Goal: Use online tool/utility

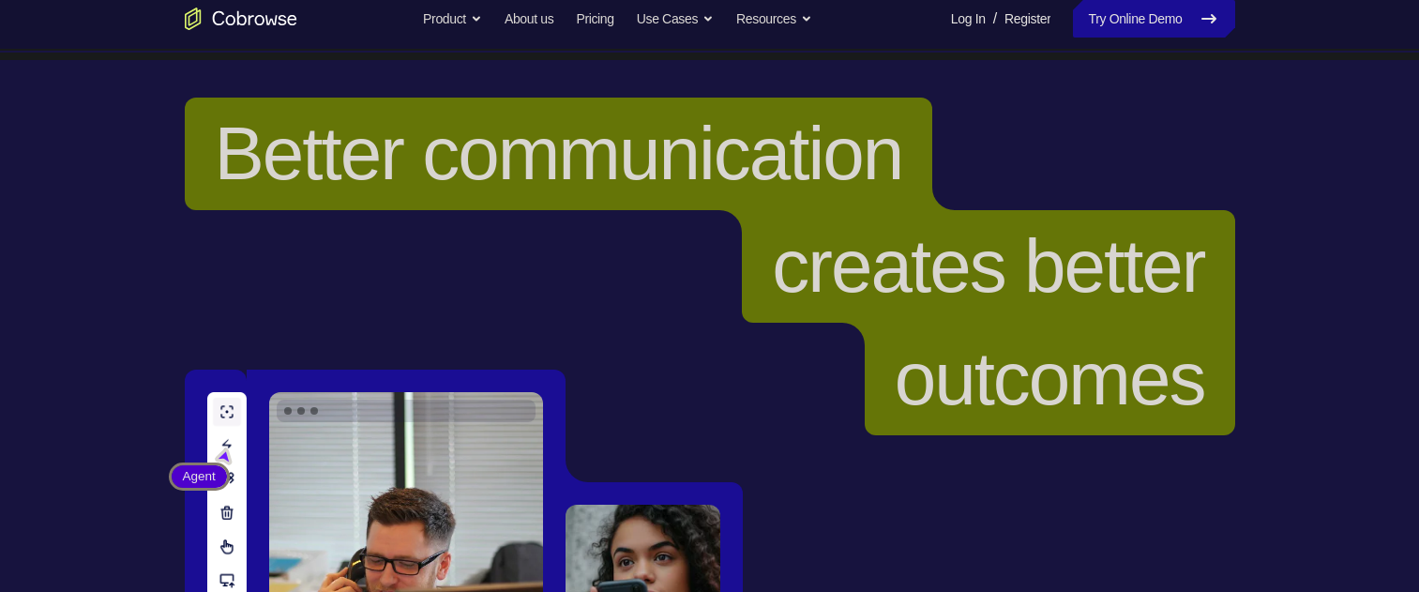
click at [408, 349] on h1 "Better communication creates better outcomes" at bounding box center [710, 267] width 1051 height 338
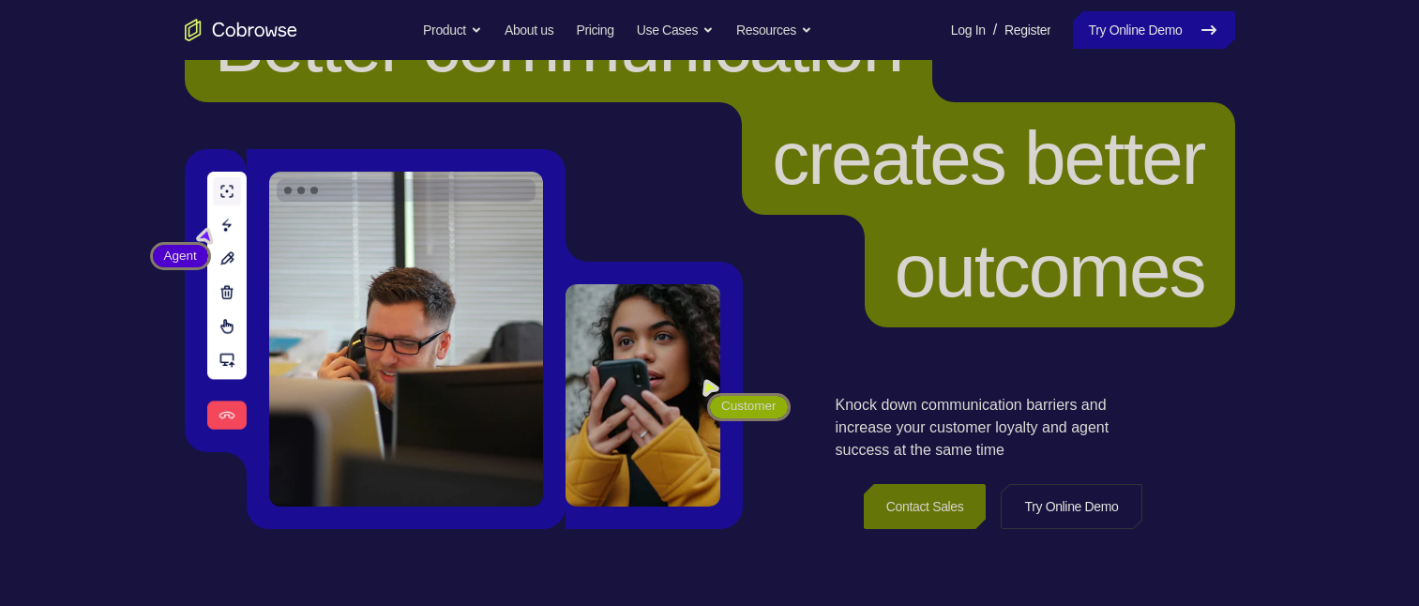
scroll to position [188, 0]
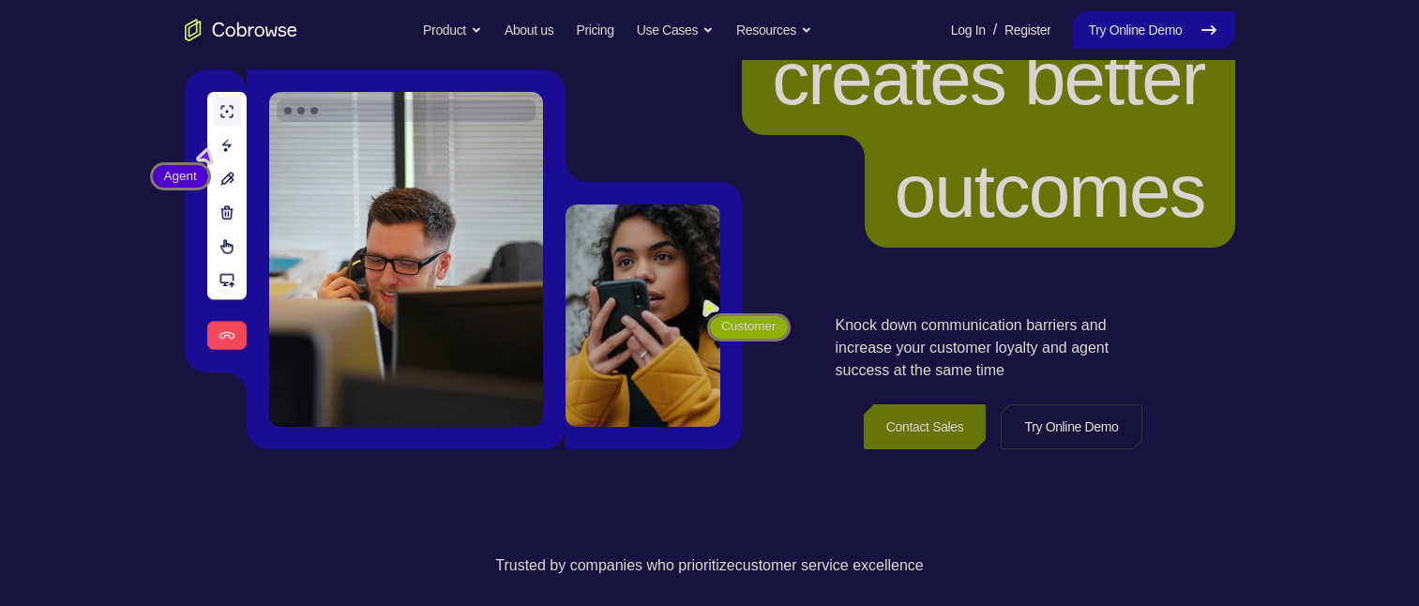
click at [1115, 420] on link "Try Online Demo" at bounding box center [1071, 426] width 141 height 45
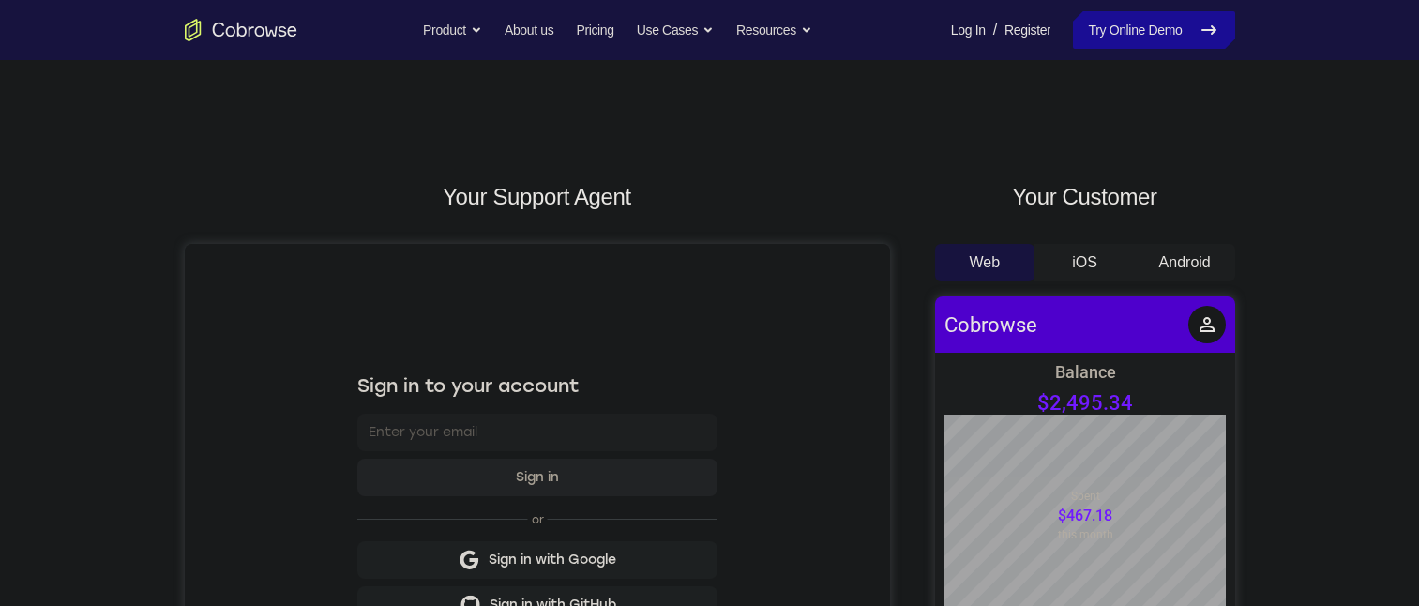
click at [1198, 254] on button "Android" at bounding box center [1185, 263] width 100 height 38
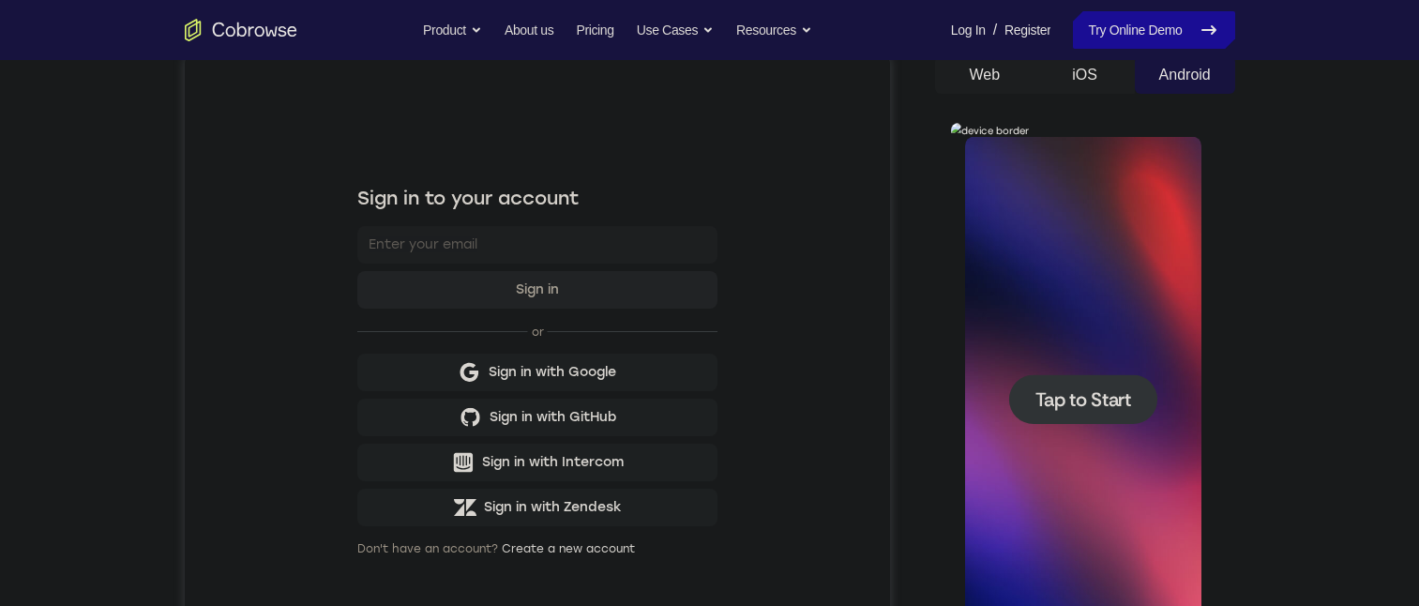
drag, startPoint x: 1083, startPoint y: 397, endPoint x: 1083, endPoint y: 377, distance: 19.7
click at [1084, 393] on span "Tap to Start" at bounding box center [1084, 399] width 96 height 19
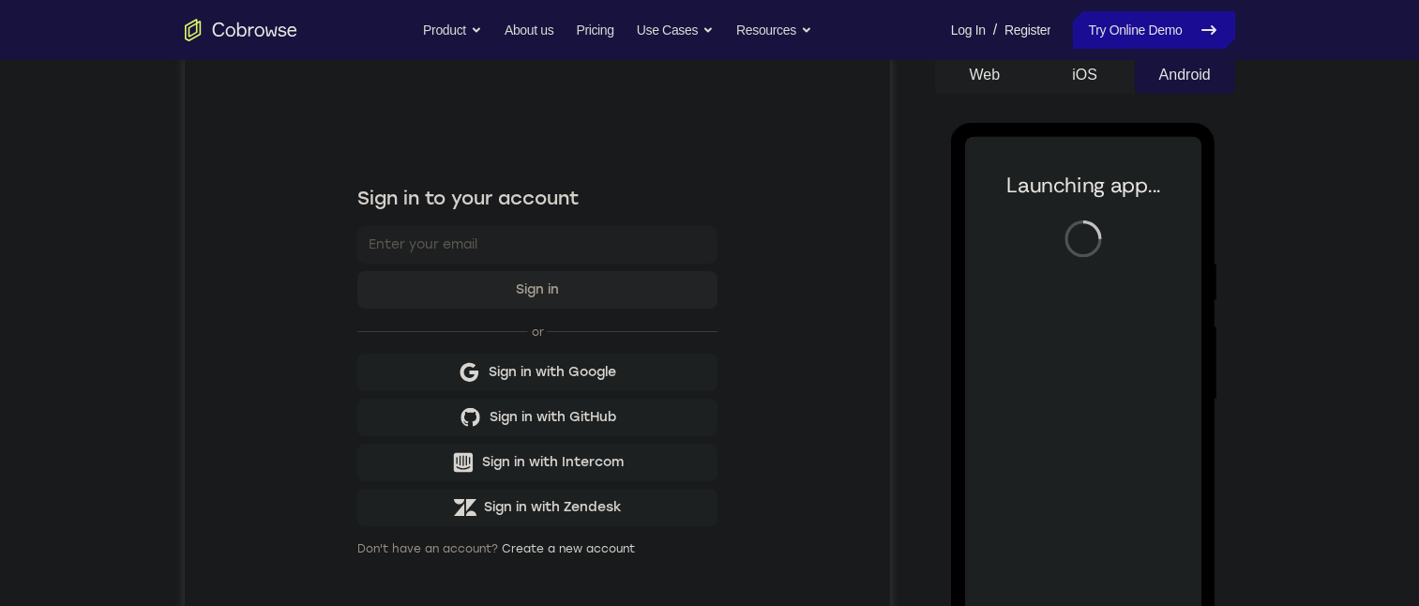
scroll to position [281, 0]
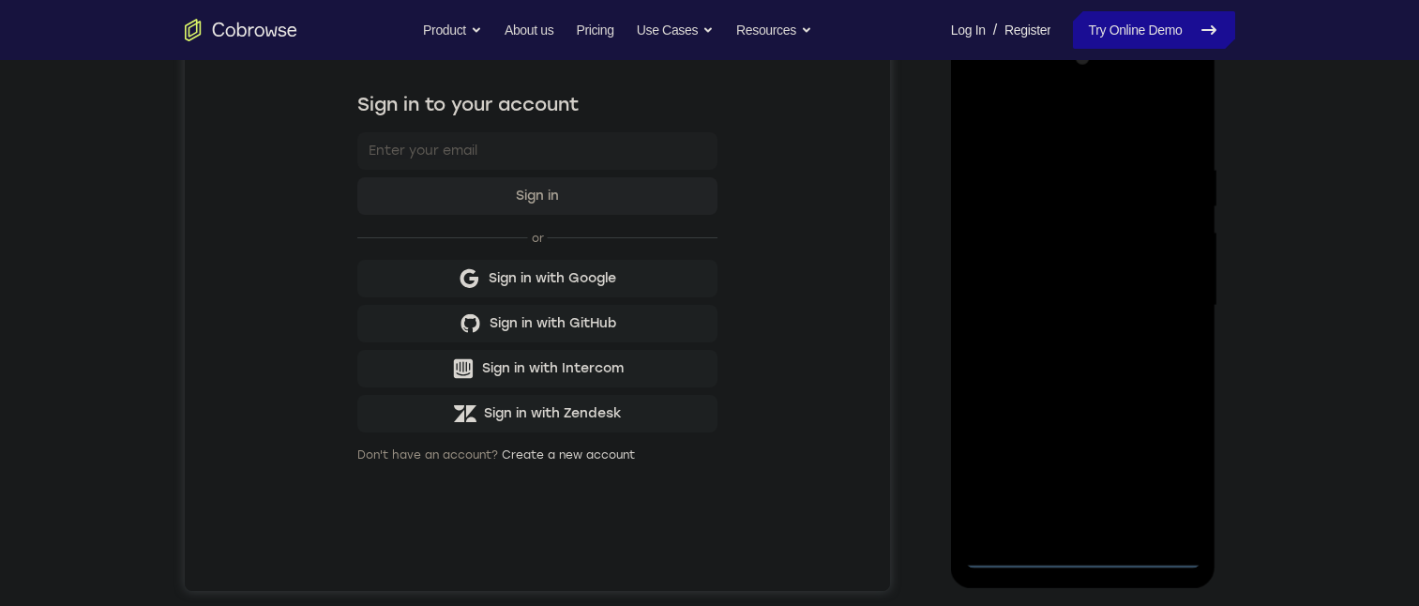
drag, startPoint x: 1070, startPoint y: 539, endPoint x: 1089, endPoint y: 553, distance: 22.9
click at [1076, 540] on div at bounding box center [1083, 305] width 236 height 525
drag, startPoint x: 1076, startPoint y: 554, endPoint x: 2067, endPoint y: 621, distance: 993.0
click at [1076, 554] on div at bounding box center [1083, 305] width 236 height 525
drag, startPoint x: 1090, startPoint y: 521, endPoint x: 2112, endPoint y: 621, distance: 1026.6
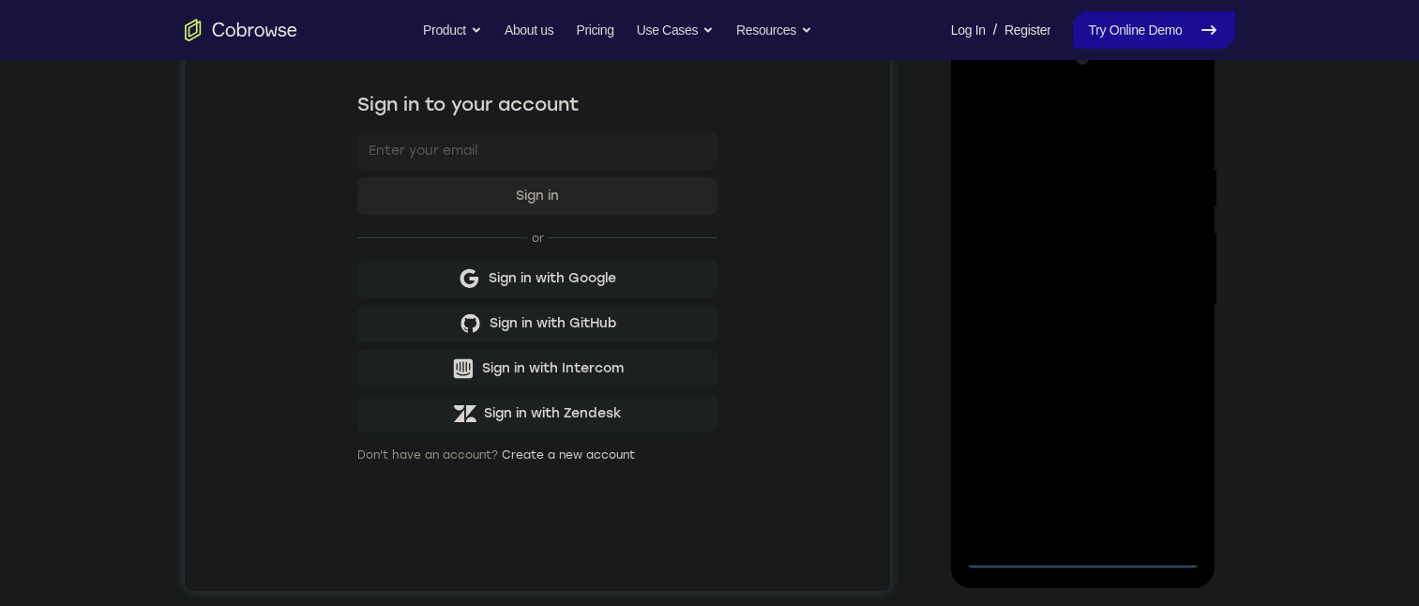
click at [1090, 520] on div at bounding box center [1083, 305] width 236 height 525
click at [1085, 549] on div at bounding box center [1083, 305] width 236 height 525
click at [1172, 467] on div at bounding box center [1083, 305] width 236 height 525
click at [1026, 115] on div at bounding box center [1083, 305] width 236 height 525
click at [1167, 298] on div at bounding box center [1083, 305] width 236 height 525
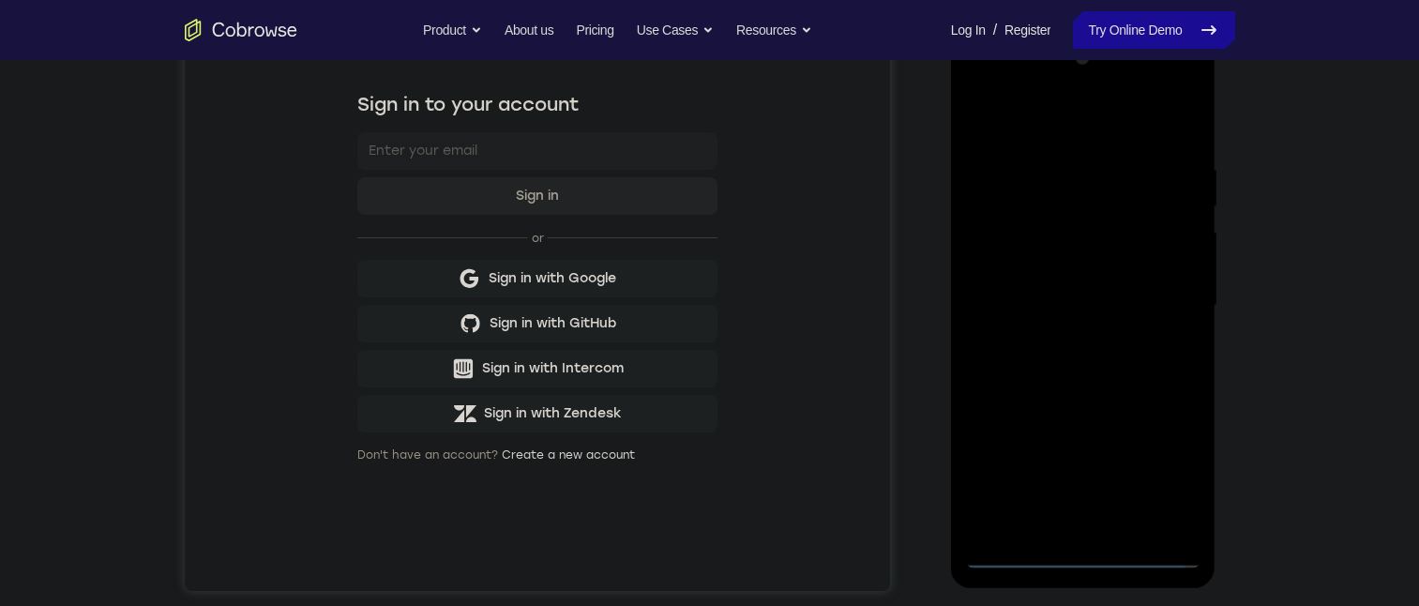
click at [1070, 334] on div at bounding box center [1083, 305] width 236 height 525
click at [1073, 280] on div at bounding box center [1083, 305] width 236 height 525
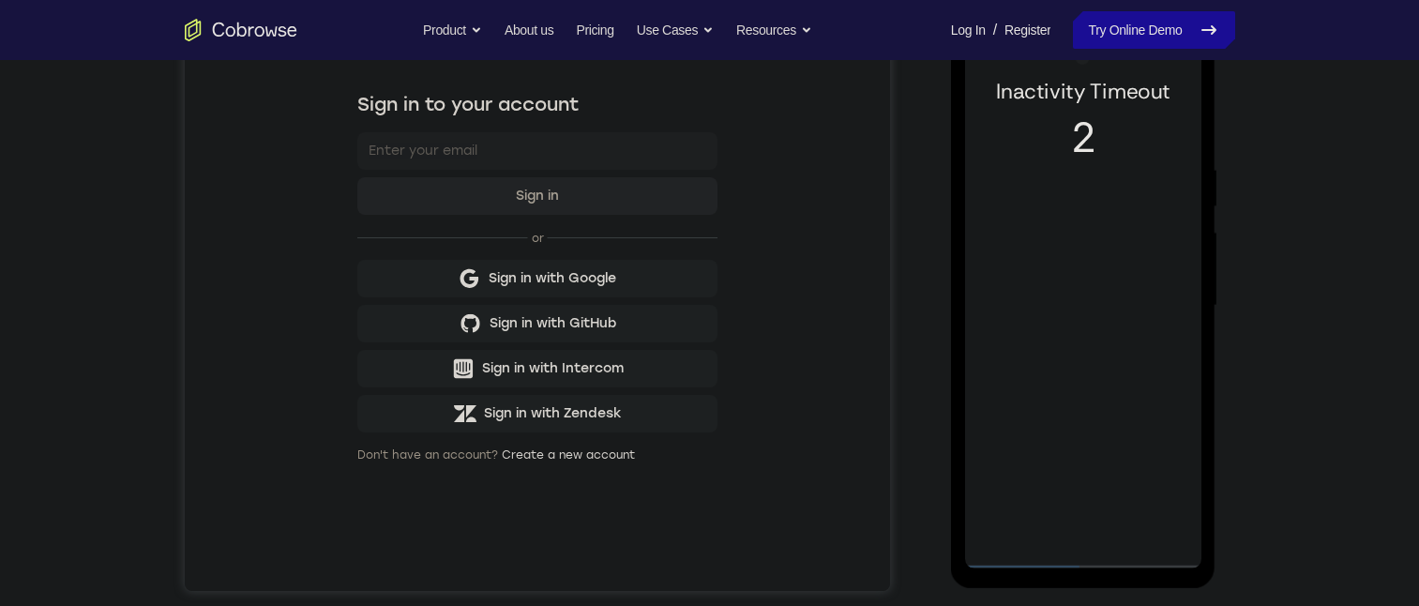
click at [1029, 281] on div at bounding box center [1083, 305] width 236 height 525
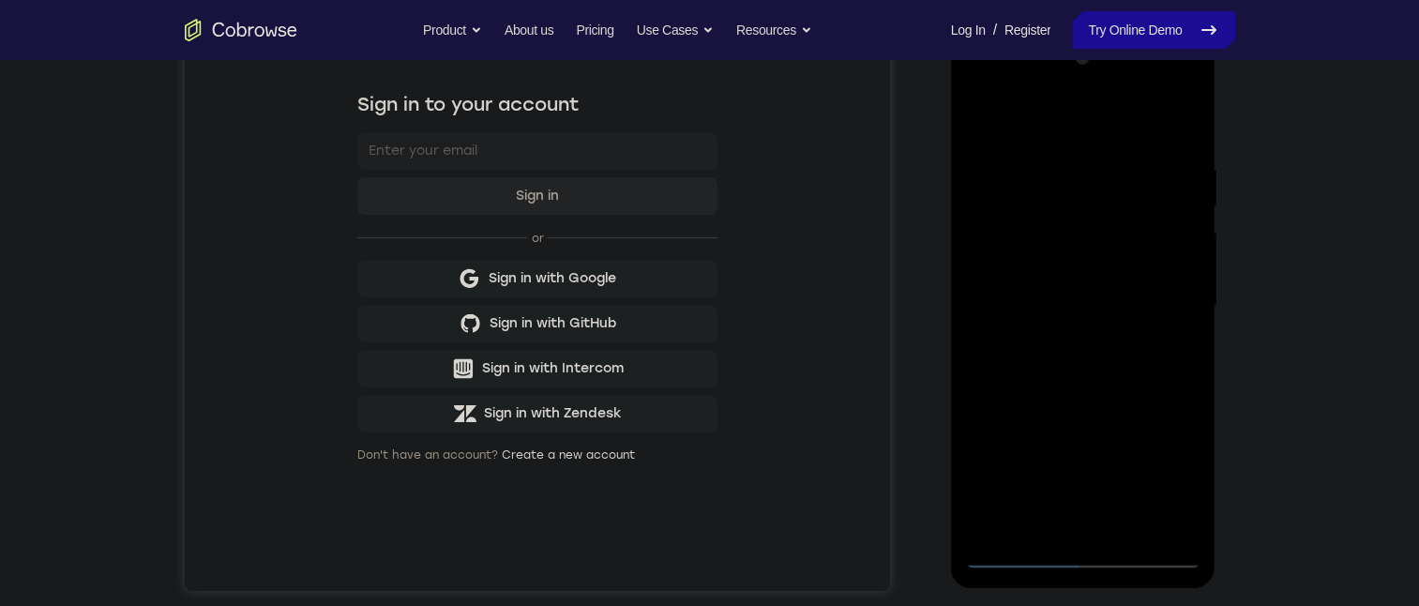
click at [1070, 218] on div at bounding box center [1083, 305] width 236 height 525
click at [1070, 262] on div at bounding box center [1083, 305] width 236 height 525
click at [1064, 256] on div at bounding box center [1083, 305] width 236 height 525
click at [1076, 304] on div at bounding box center [1083, 305] width 236 height 525
drag, startPoint x: 1067, startPoint y: 113, endPoint x: 951, endPoint y: 115, distance: 115.4
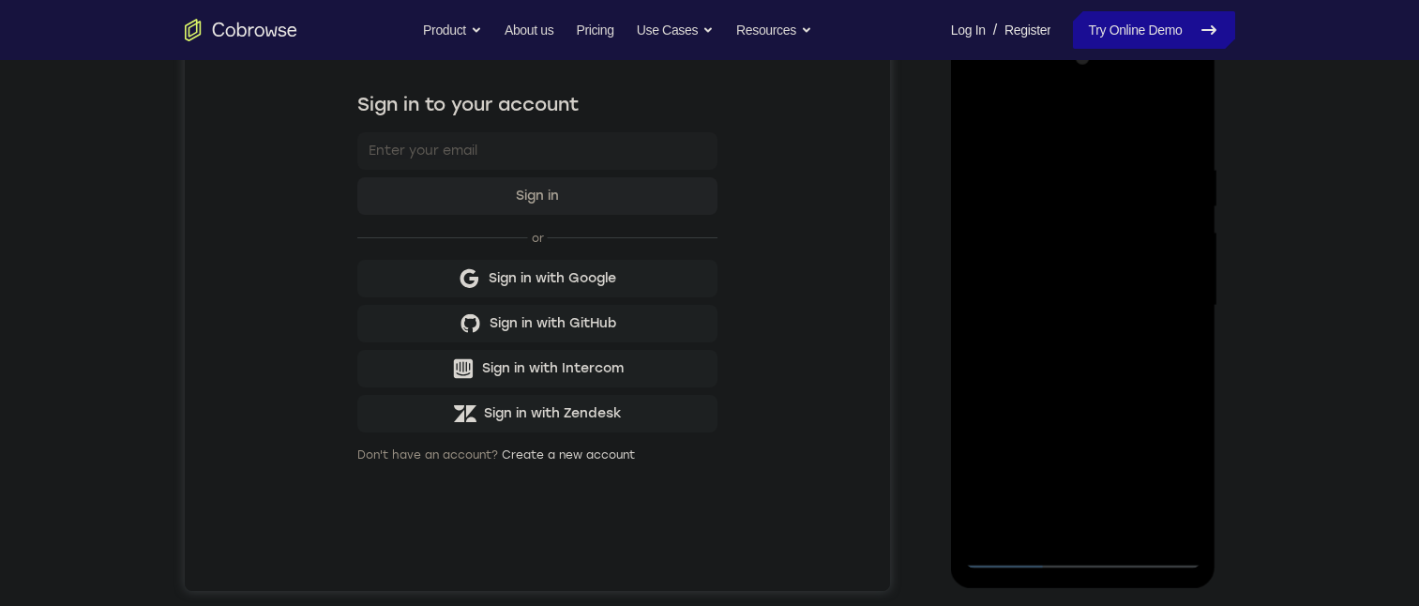
click at [951, 167] on html "Online web based iOS Simulators and Android Emulators. Run iPhone, iPad, Mobile…" at bounding box center [1084, 310] width 267 height 563
click at [976, 113] on div at bounding box center [1083, 305] width 236 height 525
click at [1083, 506] on div at bounding box center [1083, 305] width 236 height 525
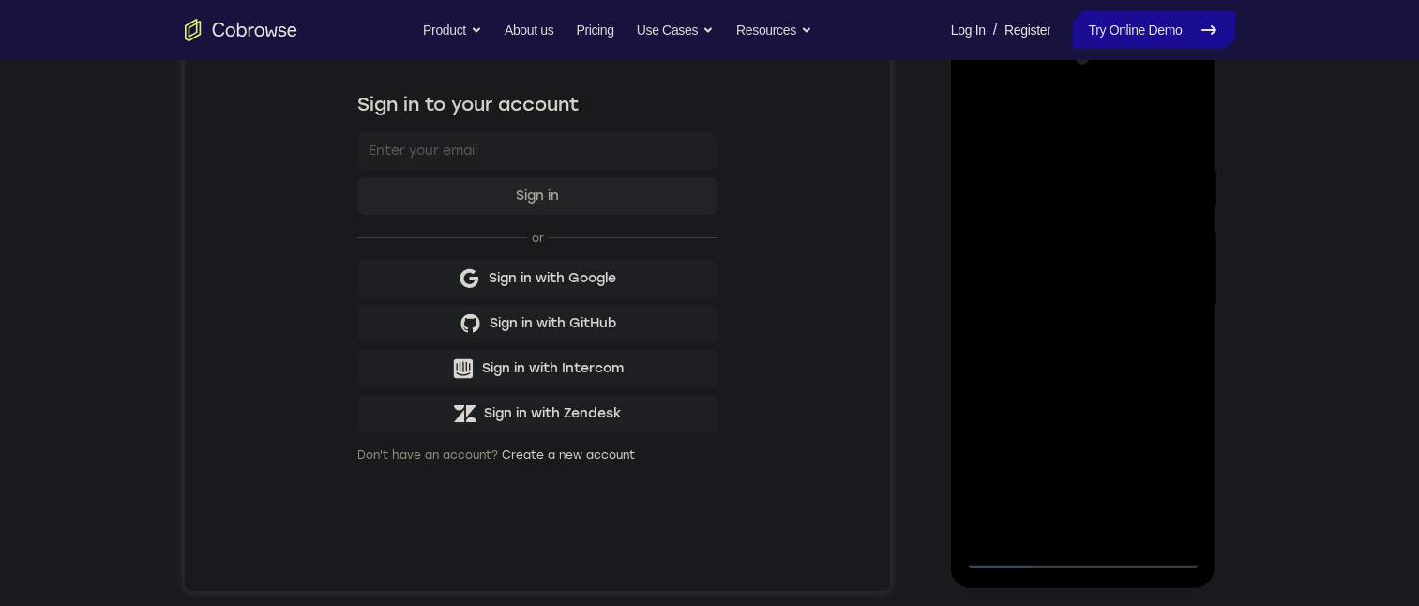
click at [1012, 551] on div at bounding box center [1083, 305] width 236 height 525
click at [1074, 303] on div at bounding box center [1083, 305] width 236 height 525
click at [1085, 341] on div at bounding box center [1083, 305] width 236 height 525
click at [1085, 336] on div at bounding box center [1083, 305] width 236 height 525
click at [1093, 314] on div at bounding box center [1083, 305] width 236 height 525
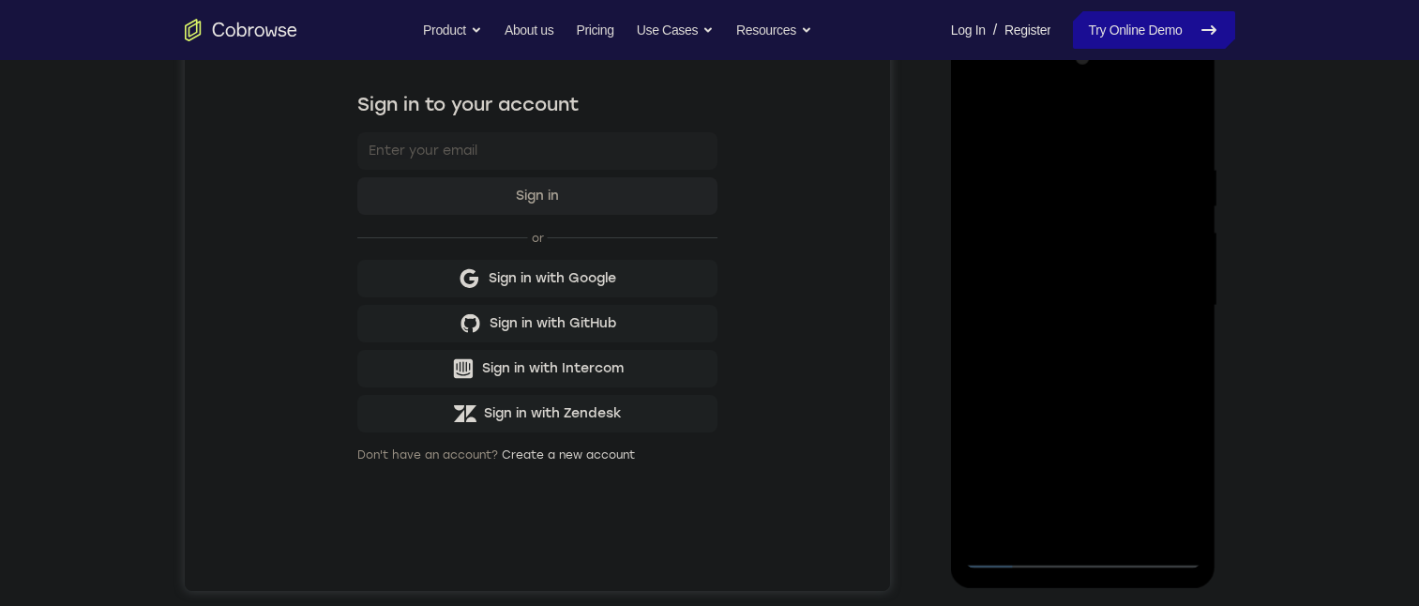
drag, startPoint x: 1121, startPoint y: 281, endPoint x: 1070, endPoint y: 271, distance: 51.7
click at [1118, 281] on div at bounding box center [1083, 305] width 236 height 525
click at [1182, 85] on div at bounding box center [1083, 305] width 236 height 525
drag, startPoint x: 1103, startPoint y: 198, endPoint x: 1103, endPoint y: 208, distance: 10.3
click at [1103, 199] on div at bounding box center [1083, 305] width 236 height 525
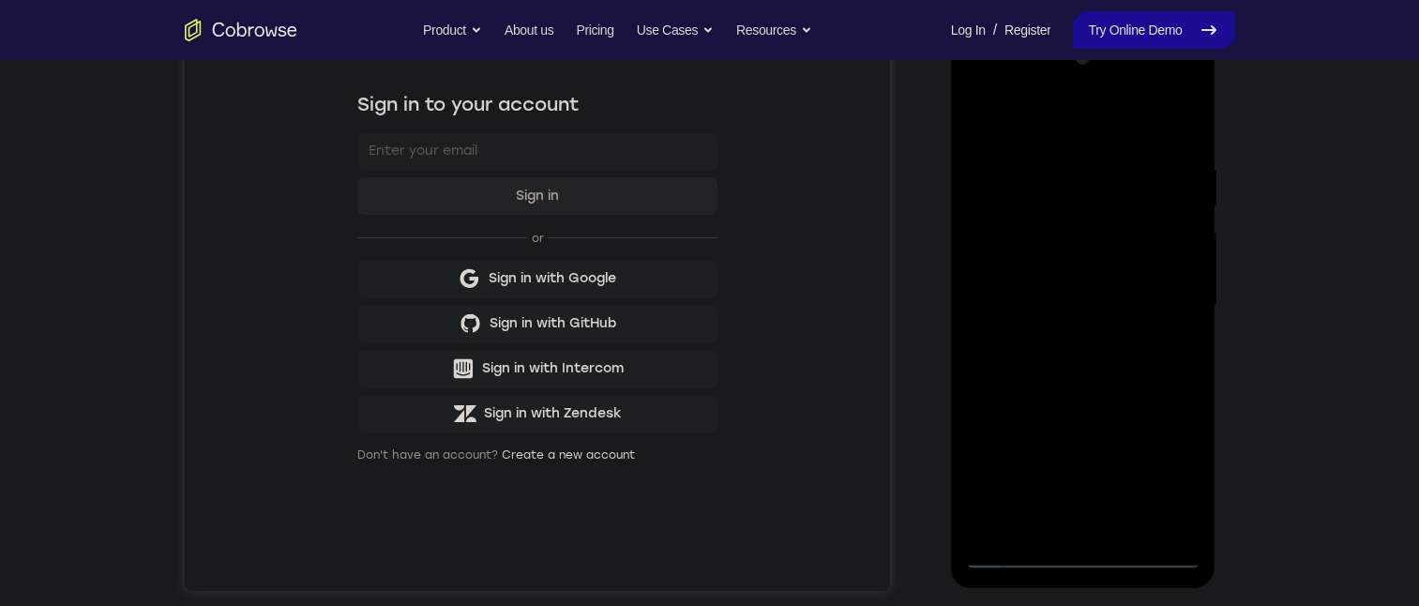
click at [1103, 208] on div at bounding box center [1083, 305] width 236 height 525
click at [1184, 174] on div at bounding box center [1083, 305] width 236 height 525
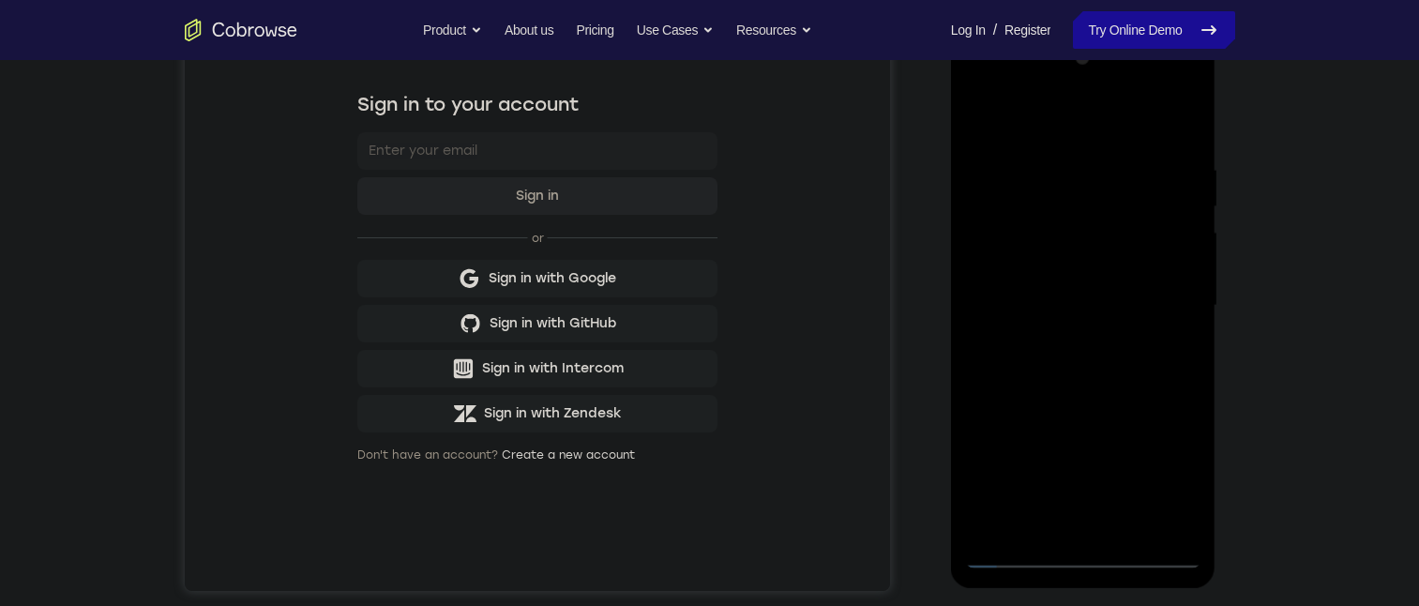
click at [1184, 174] on div at bounding box center [1083, 305] width 236 height 525
click at [1184, 172] on div at bounding box center [1083, 305] width 236 height 525
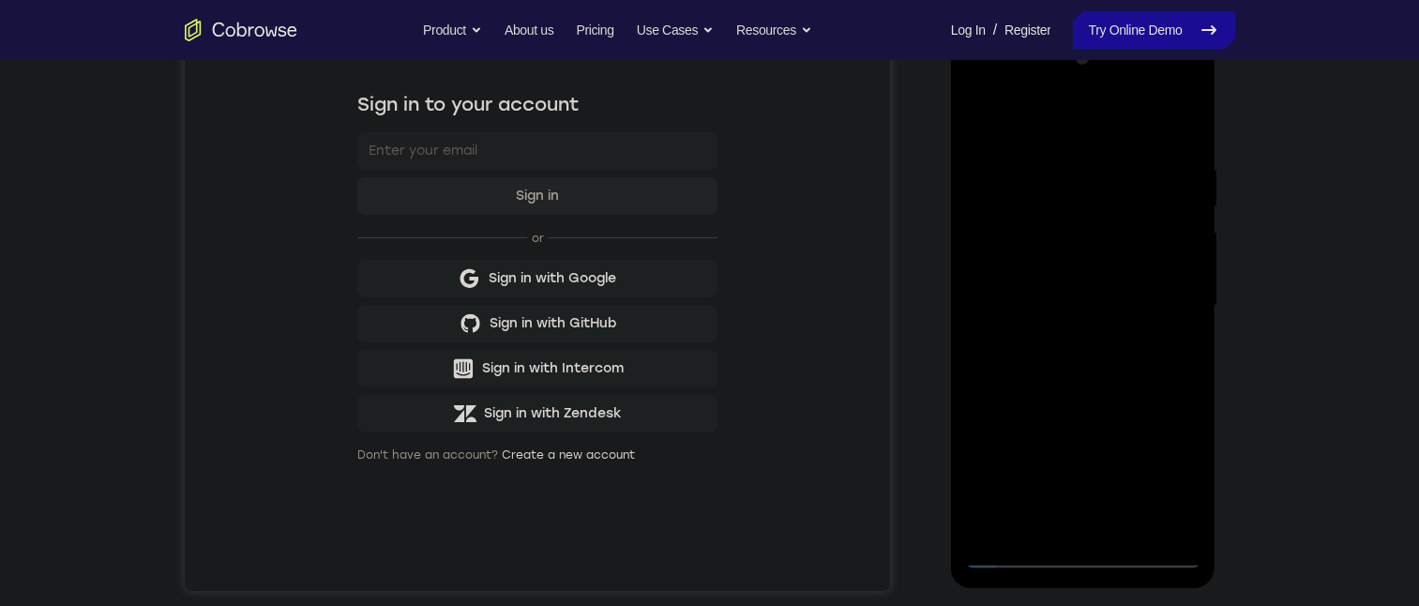
click at [1184, 172] on div at bounding box center [1083, 305] width 236 height 525
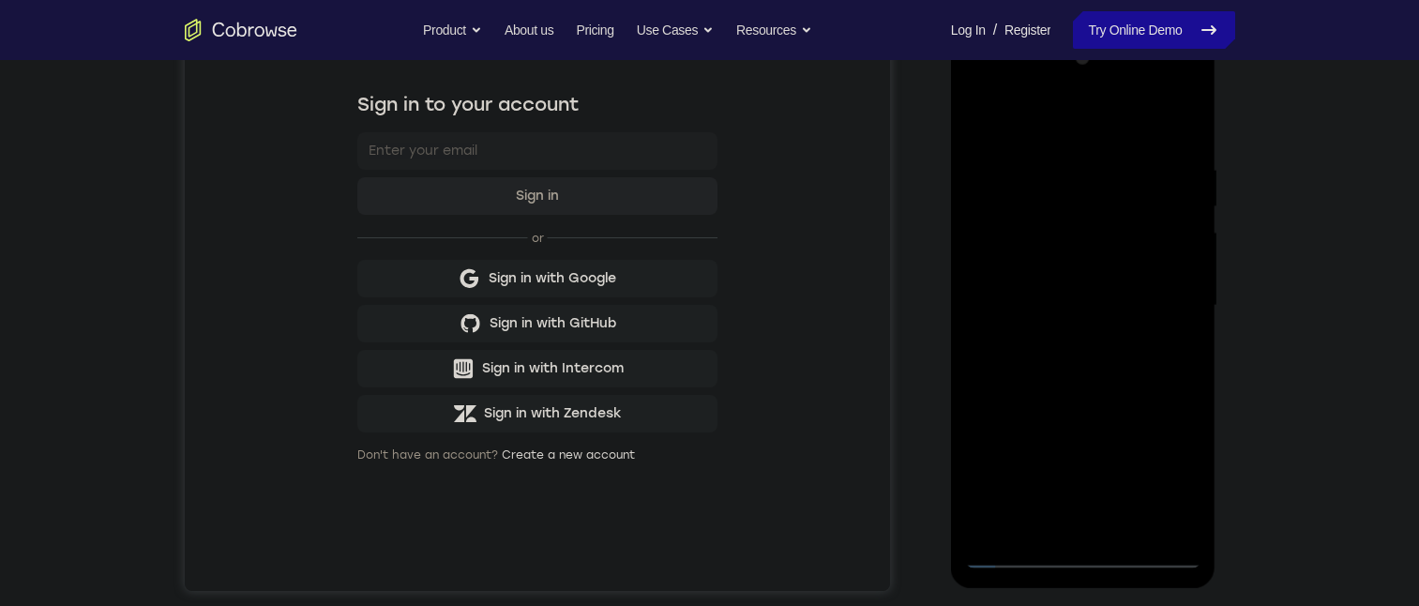
click at [1184, 172] on div at bounding box center [1083, 305] width 236 height 525
click at [1190, 79] on div at bounding box center [1083, 305] width 236 height 525
click at [1184, 82] on div at bounding box center [1083, 305] width 236 height 525
click at [1151, 551] on div at bounding box center [1083, 305] width 236 height 525
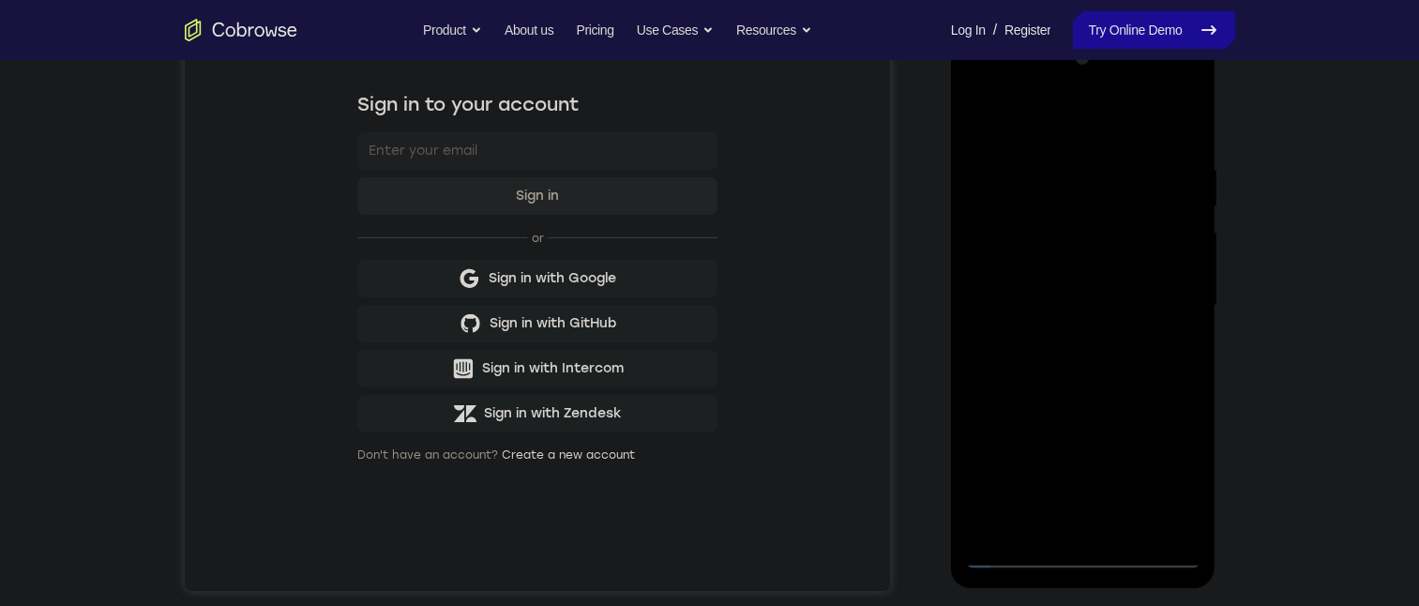
drag, startPoint x: 1086, startPoint y: 421, endPoint x: 1081, endPoint y: 577, distance: 155.8
click at [1219, 29] on html "Online web based iOS Simulators and Android Emulators. Run iPhone, iPad, Mobile…" at bounding box center [1084, 310] width 267 height 563
drag, startPoint x: 1104, startPoint y: 372, endPoint x: 972, endPoint y: 108, distance: 295.8
click at [1073, 29] on html "Online web based iOS Simulators and Android Emulators. Run iPhone, iPad, Mobile…" at bounding box center [1084, 310] width 267 height 563
drag, startPoint x: 1035, startPoint y: 382, endPoint x: 963, endPoint y: 573, distance: 204.6
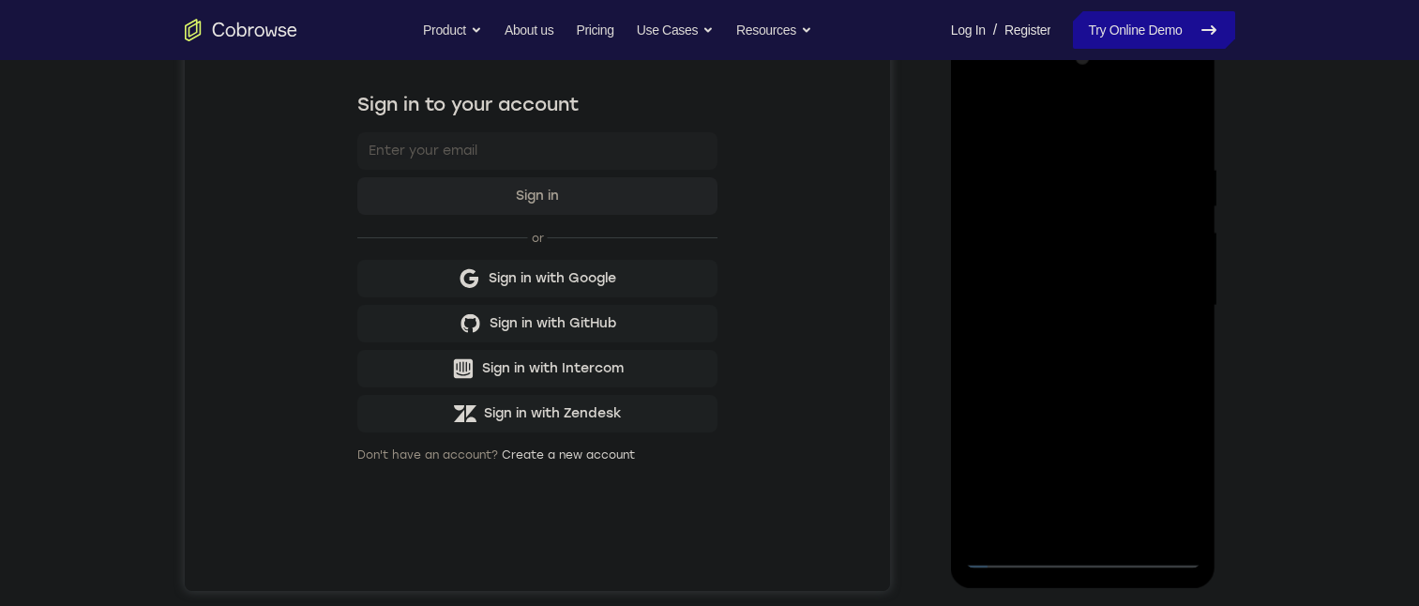
click at [1219, 29] on html "Online web based iOS Simulators and Android Emulators. Run iPhone, iPad, Mobile…" at bounding box center [1084, 310] width 267 height 563
click at [1081, 550] on div at bounding box center [1083, 305] width 236 height 525
click at [1055, 525] on div at bounding box center [1083, 305] width 236 height 525
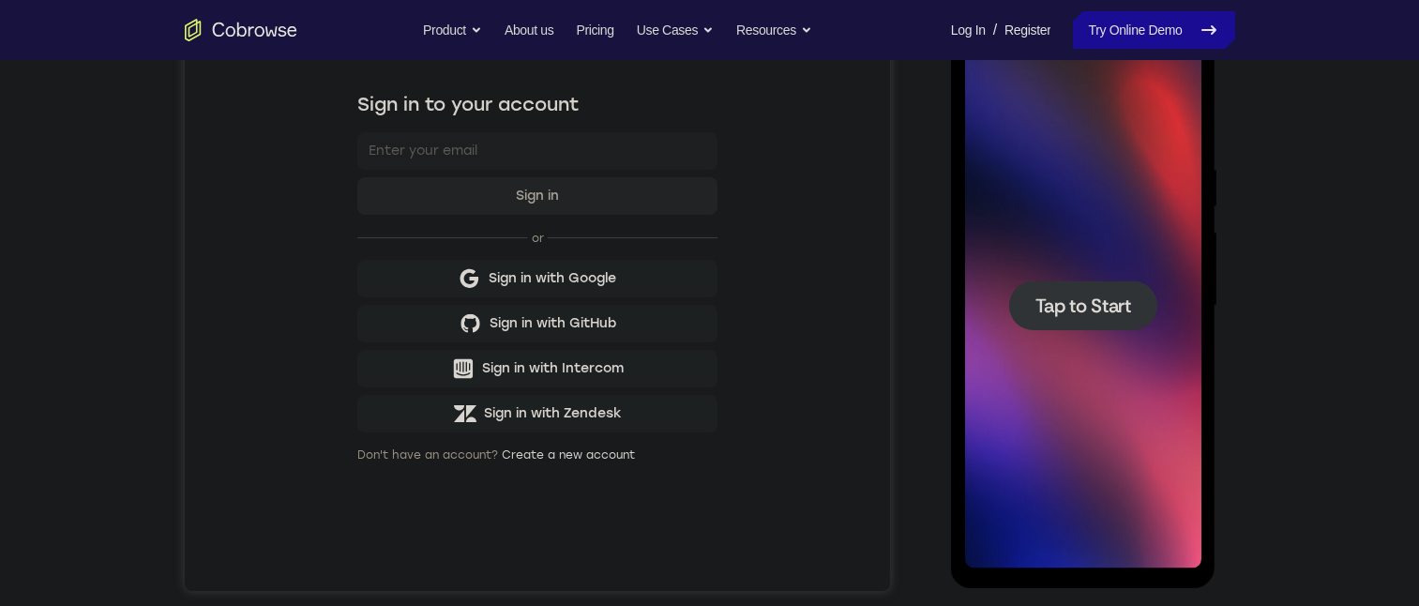
drag, startPoint x: 1100, startPoint y: 311, endPoint x: 1120, endPoint y: 322, distance: 23.5
click at [1100, 310] on span "Tap to Start" at bounding box center [1084, 305] width 96 height 19
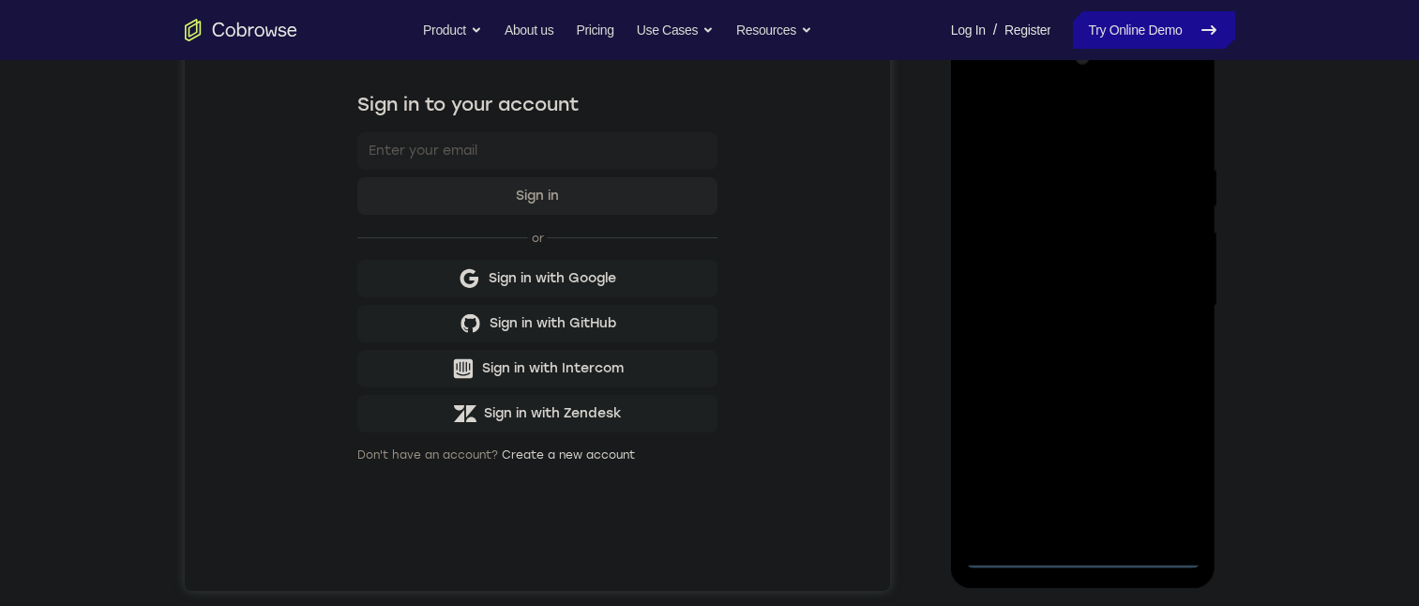
click at [1077, 554] on div at bounding box center [1083, 305] width 236 height 525
click at [1082, 554] on div at bounding box center [1083, 305] width 236 height 525
click at [1171, 460] on div at bounding box center [1083, 305] width 236 height 525
click at [1028, 118] on div at bounding box center [1083, 305] width 236 height 525
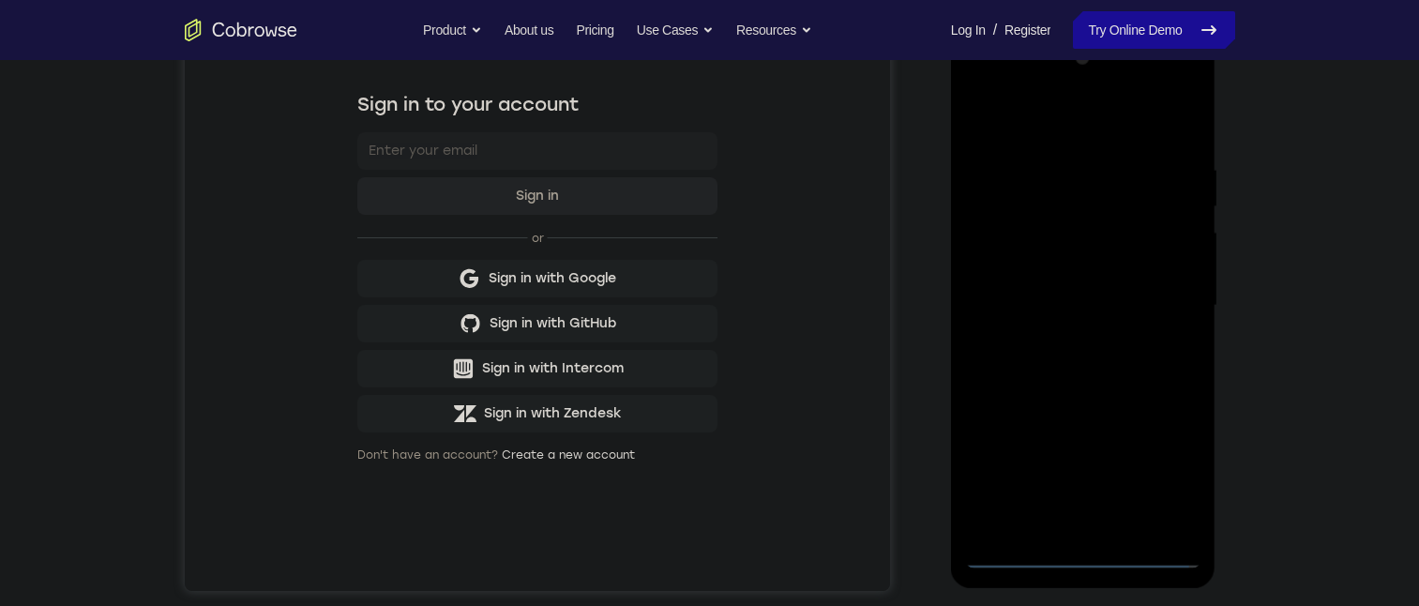
click at [1170, 296] on div at bounding box center [1083, 305] width 236 height 525
click at [1078, 336] on div at bounding box center [1083, 305] width 236 height 525
